Goal: Task Accomplishment & Management: Use online tool/utility

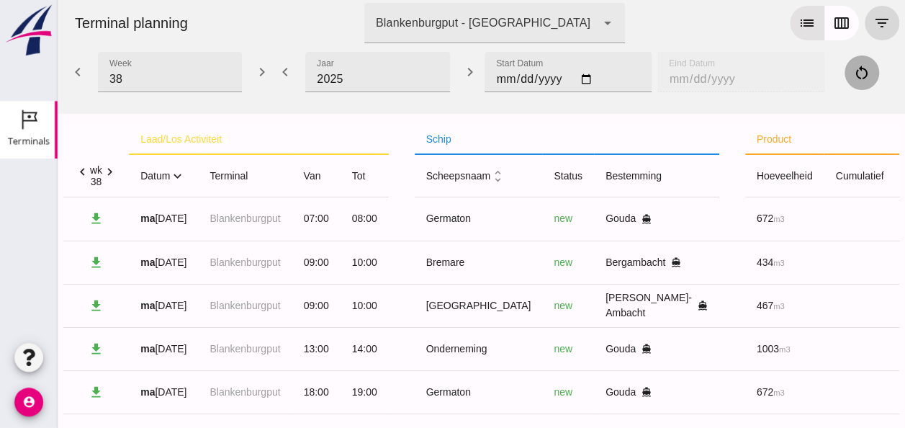
scroll to position [674, 0]
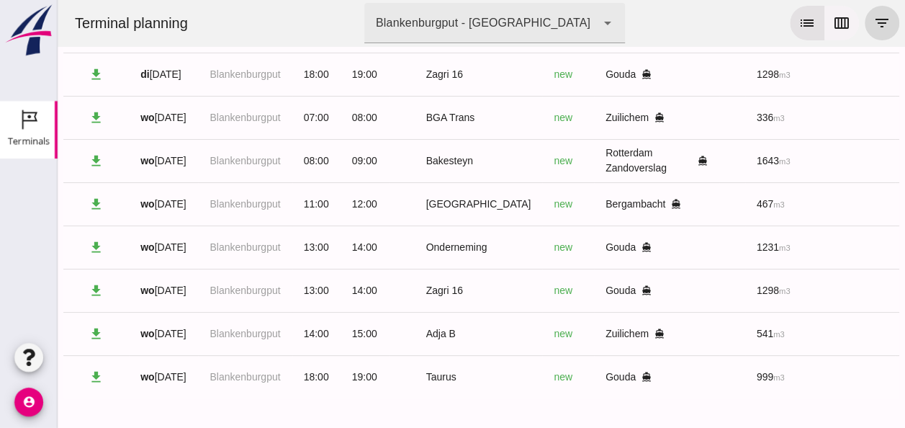
click at [837, 19] on icon "calendar_view_week" at bounding box center [841, 22] width 17 height 17
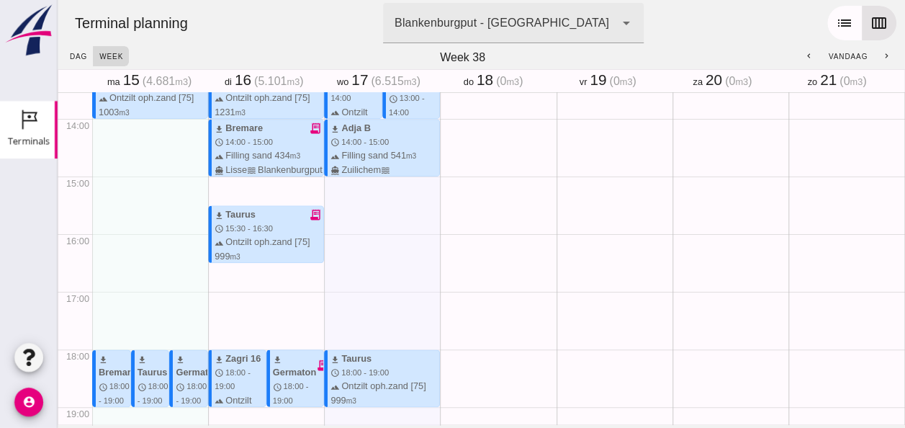
scroll to position [648, 0]
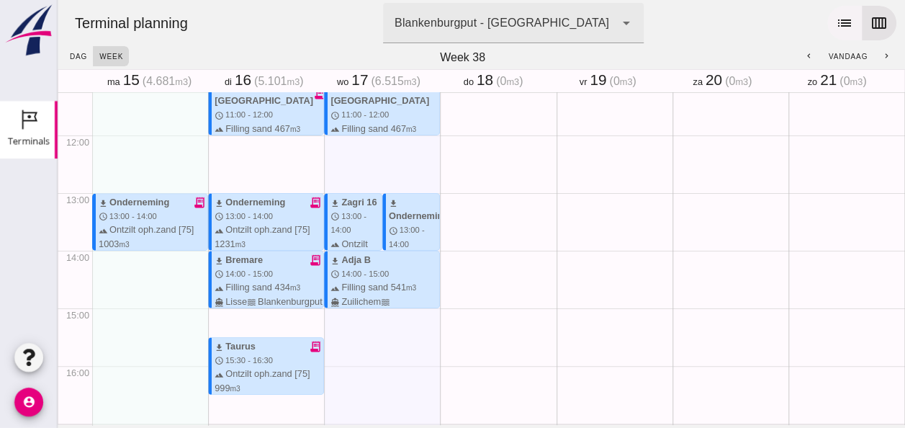
click at [836, 20] on icon "list" at bounding box center [844, 22] width 17 height 17
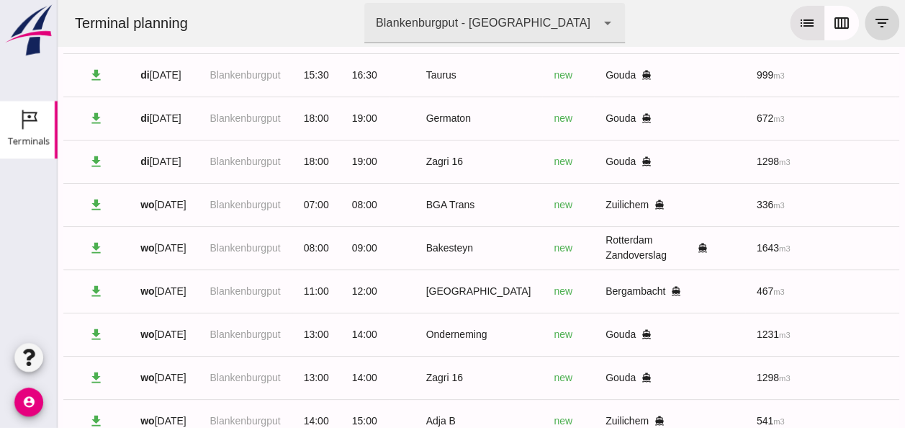
scroll to position [674, 0]
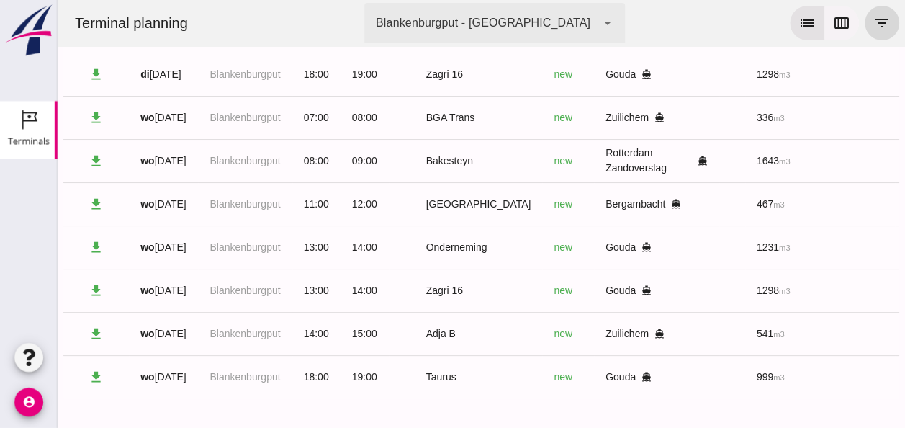
click at [833, 16] on icon "calendar_view_week" at bounding box center [841, 22] width 17 height 17
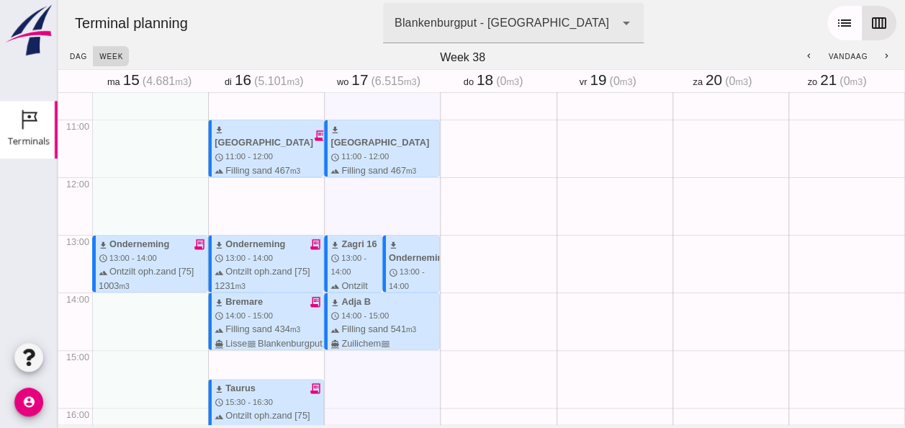
scroll to position [619, 0]
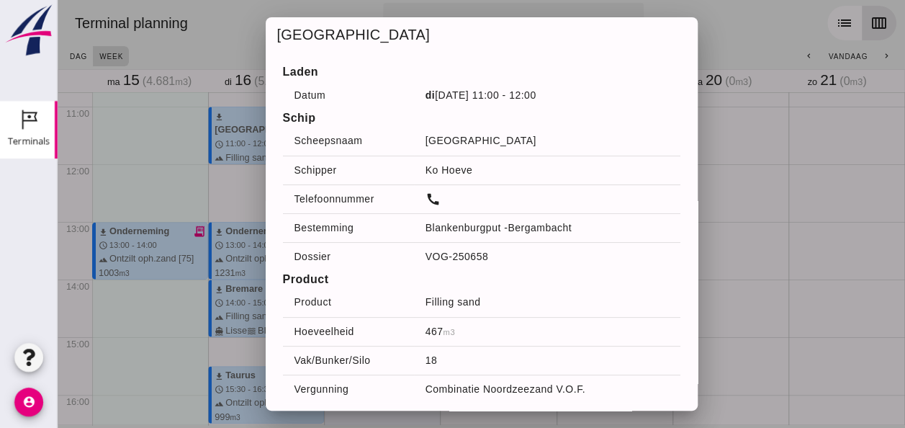
drag, startPoint x: 128, startPoint y: 117, endPoint x: 136, endPoint y: 114, distance: 8.7
click at [132, 114] on div at bounding box center [481, 214] width 847 height 428
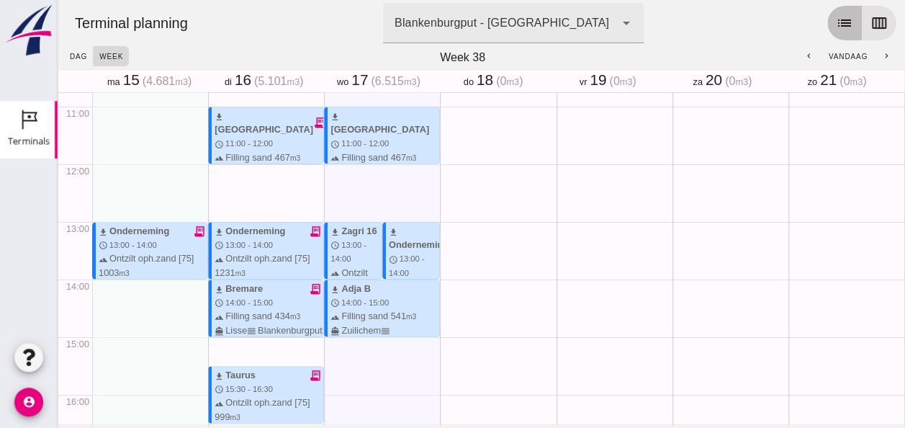
click at [836, 24] on icon "list" at bounding box center [844, 22] width 17 height 17
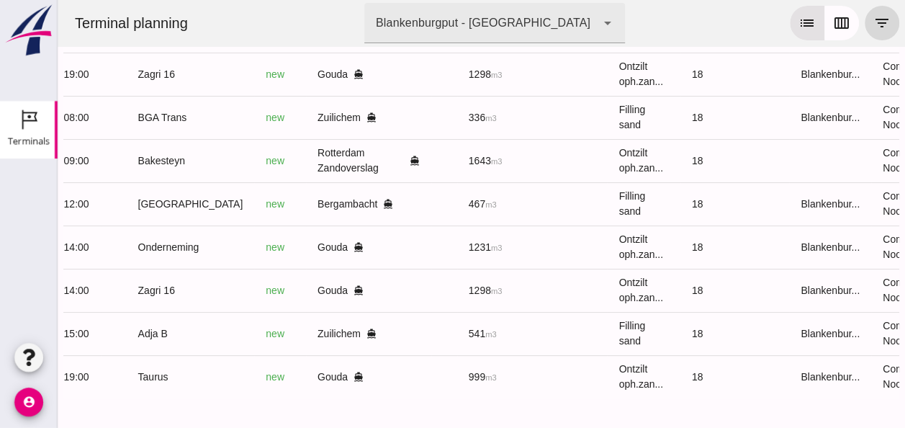
scroll to position [0, 385]
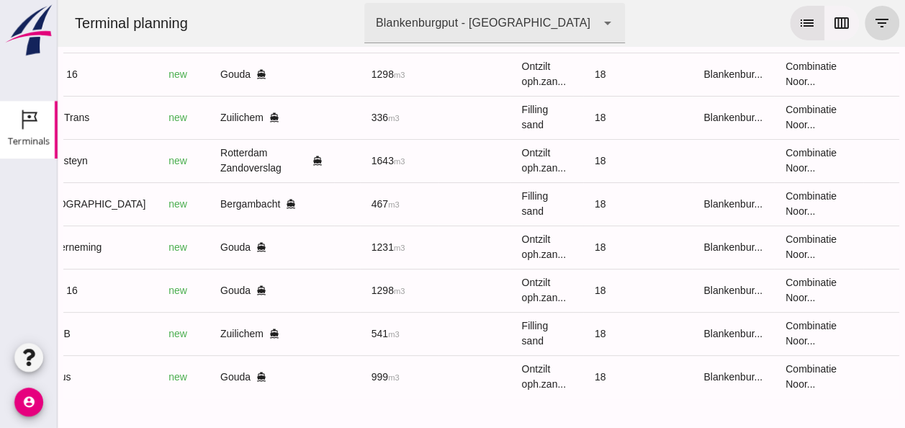
click at [833, 24] on icon "calendar_view_week" at bounding box center [841, 22] width 17 height 17
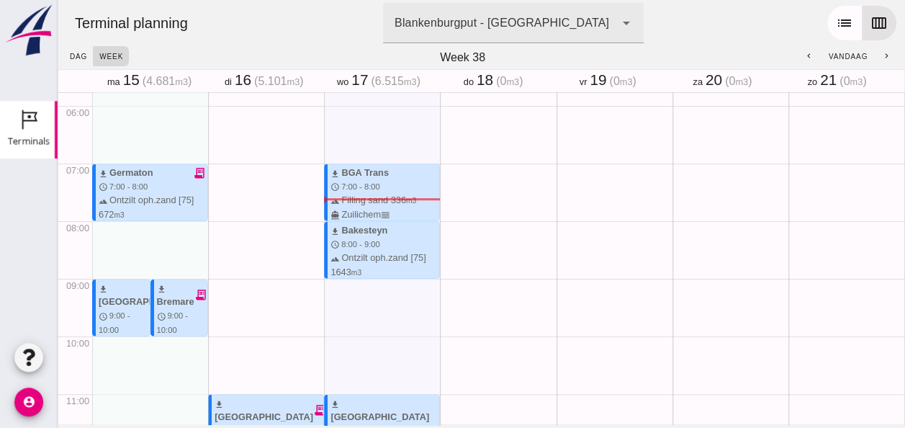
scroll to position [331, 0]
click at [836, 25] on icon "list" at bounding box center [844, 22] width 17 height 17
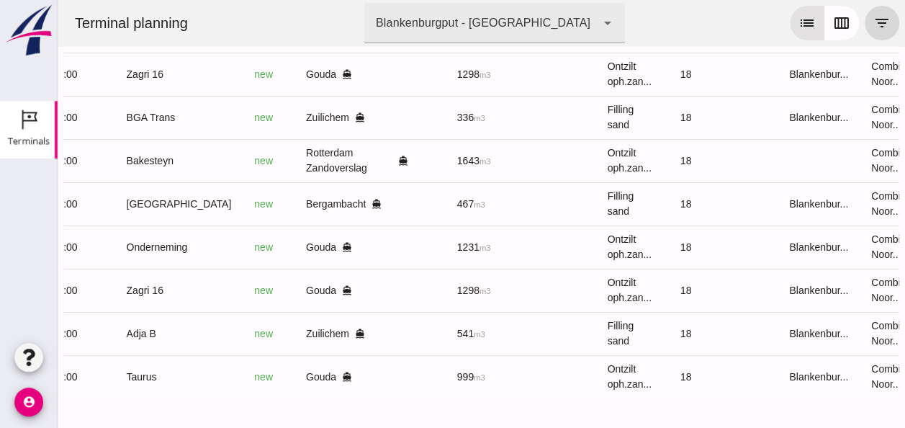
scroll to position [0, 385]
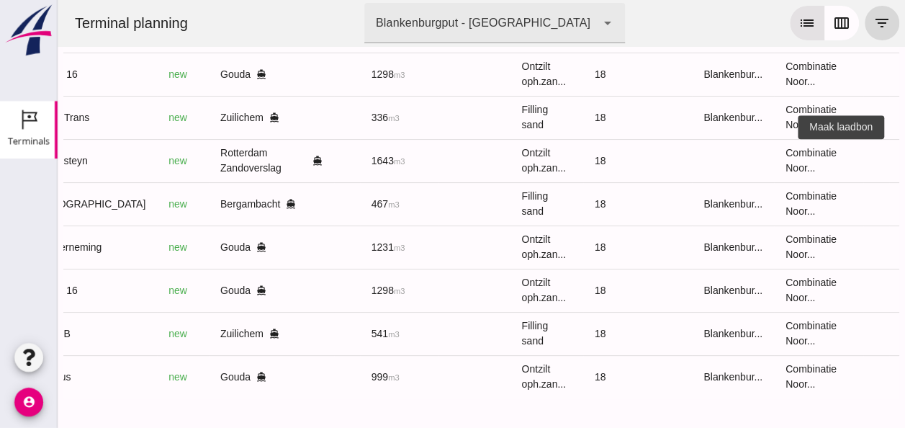
click at [904, 154] on icon "receipt_long" at bounding box center [915, 160] width 13 height 13
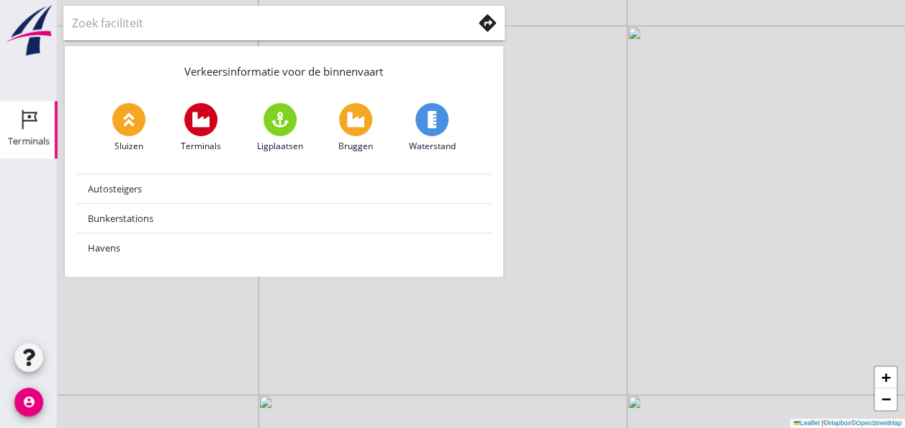
click at [27, 124] on icon "Terminals" at bounding box center [28, 119] width 23 height 23
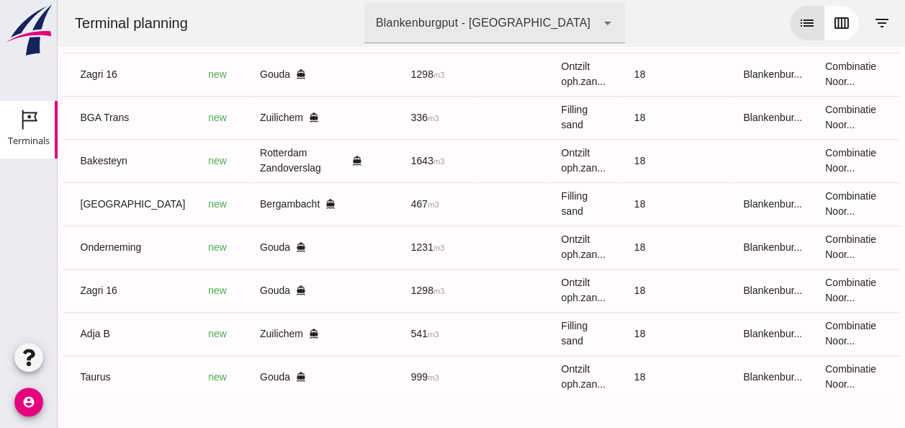
scroll to position [0, 385]
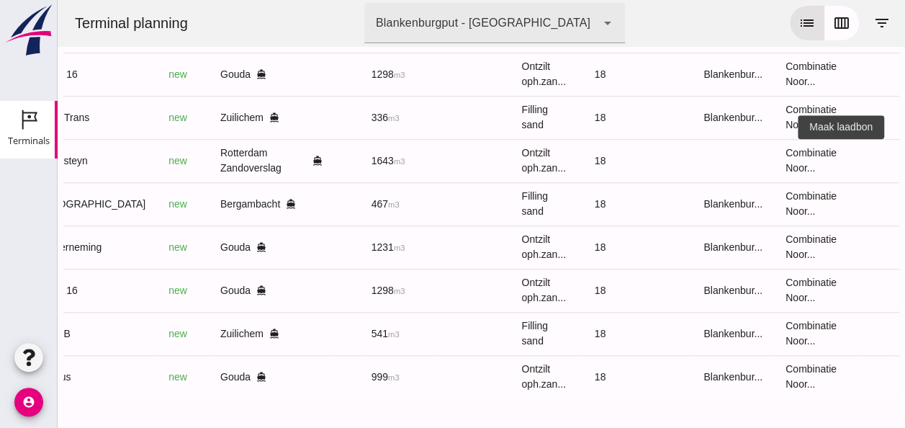
click at [904, 154] on icon "receipt_long" at bounding box center [915, 160] width 13 height 13
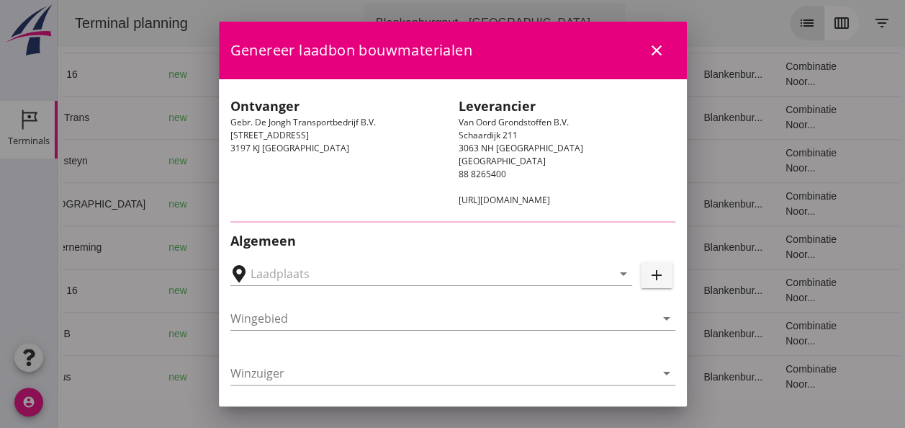
type input "Gebr. De Jongh Transportbedrijf B.V., Rotterdam Zandoverslag"
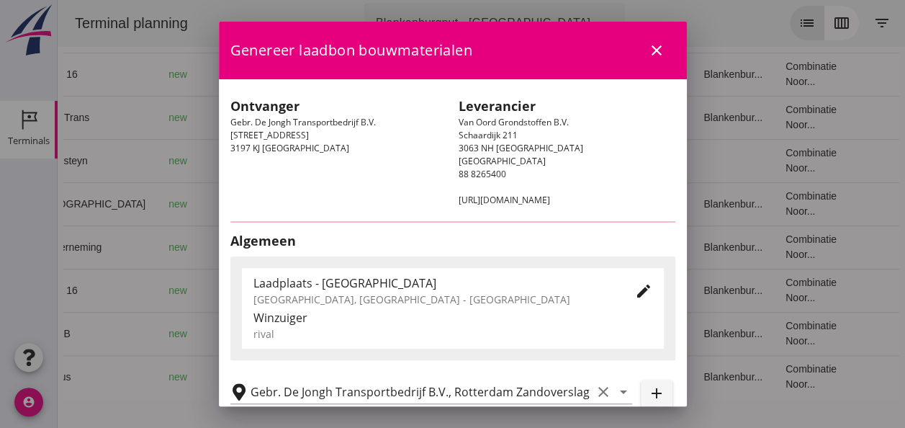
type input "Bakesteyn"
type input "Schipper Bakesteyn"
type input "1643"
type input "Ontzilt oph.zand [75] (6120)"
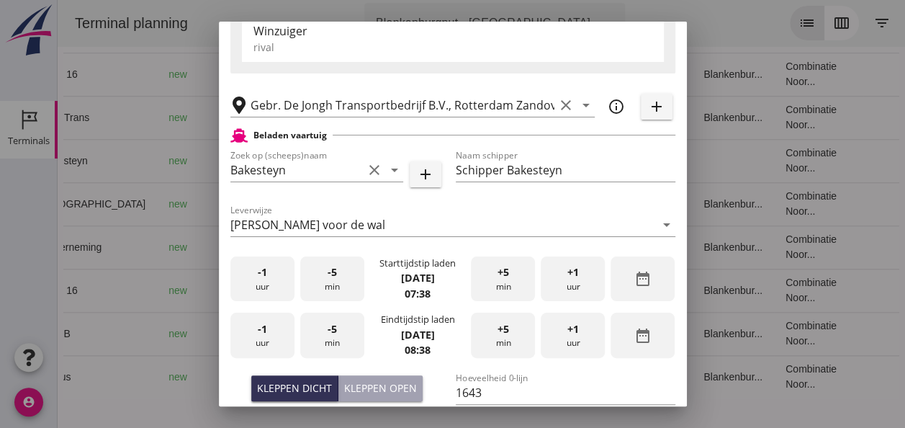
scroll to position [360, 0]
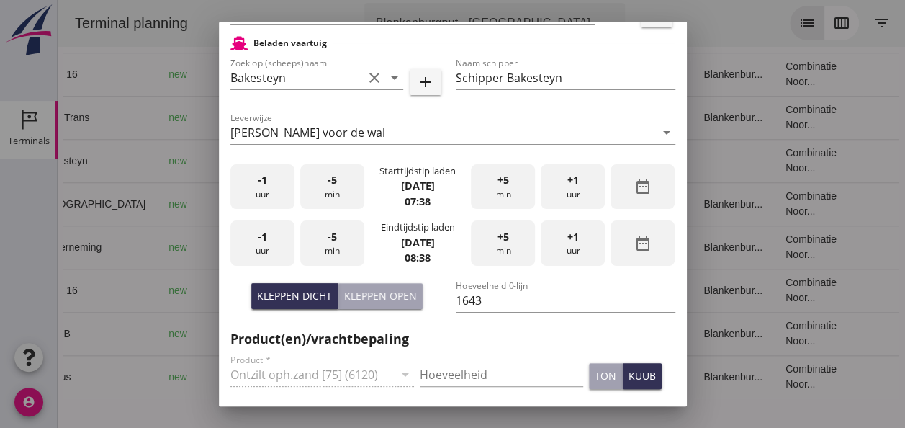
click at [373, 292] on div "Kleppen open" at bounding box center [380, 295] width 73 height 15
type input "1100"
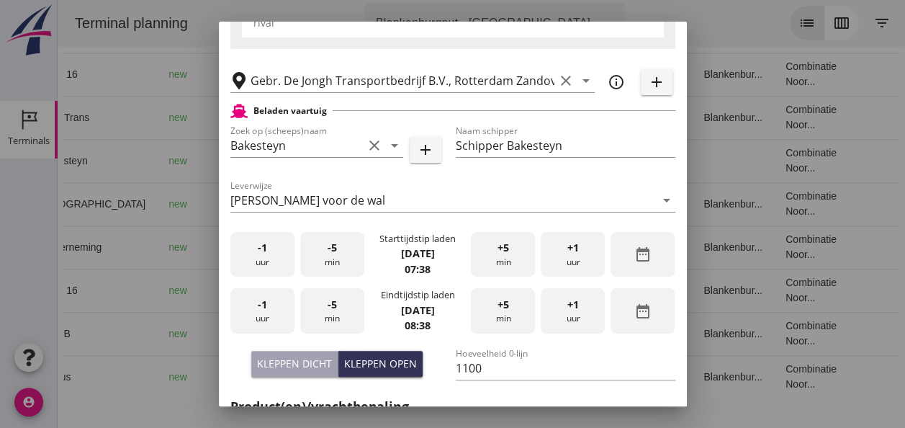
scroll to position [0, 0]
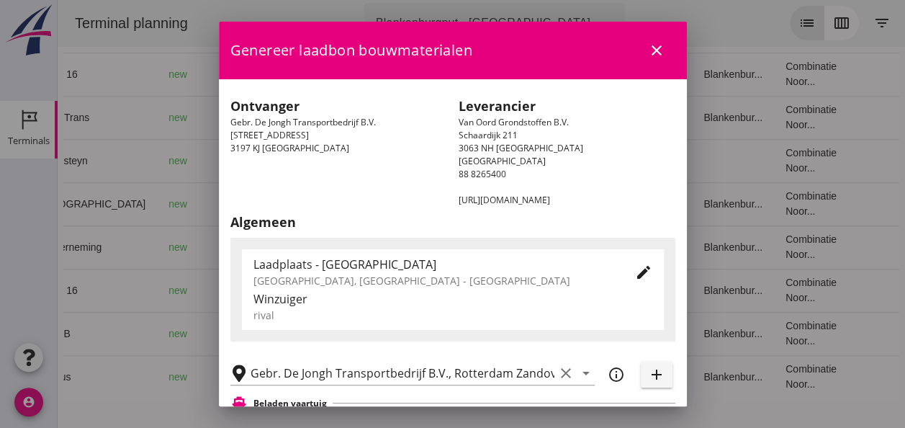
click at [648, 51] on icon "close" at bounding box center [656, 50] width 17 height 17
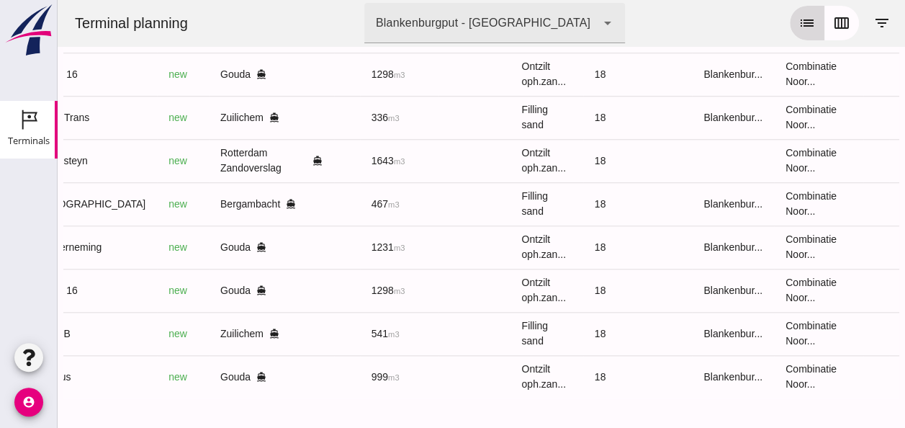
click at [835, 29] on icon "calendar_view_week" at bounding box center [841, 22] width 17 height 17
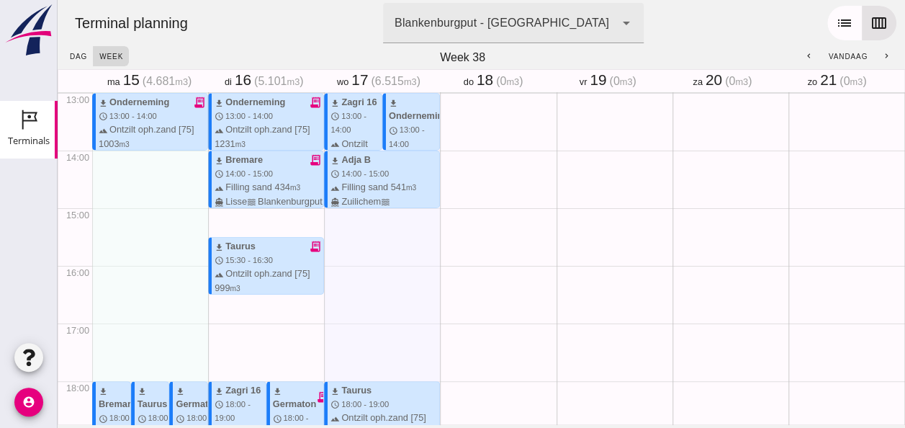
scroll to position [835, 0]
